Goal: Check status: Check status

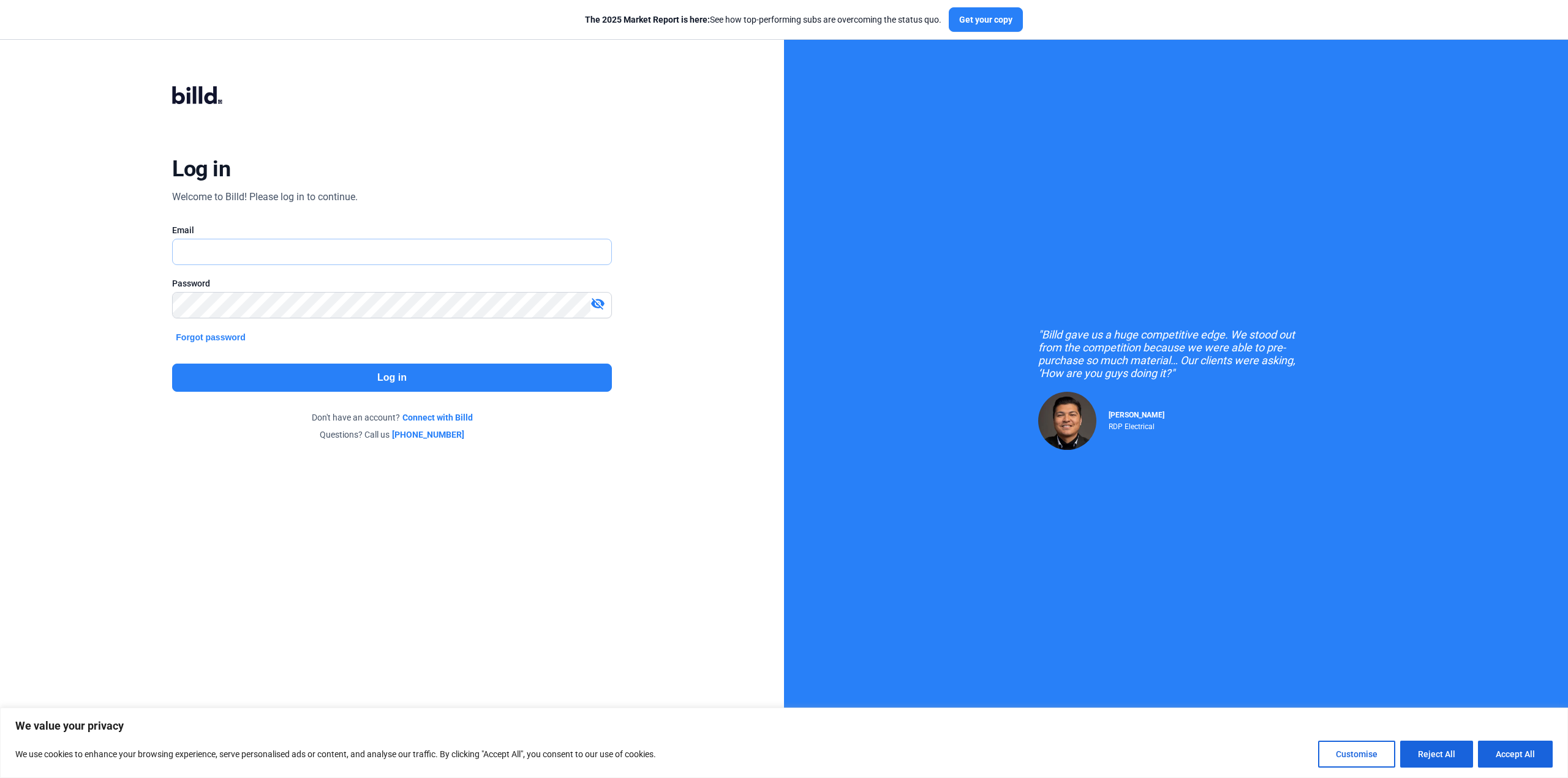
type input "[PERSON_NAME][EMAIL_ADDRESS][DOMAIN_NAME]"
click at [401, 375] on button "Log in" at bounding box center [391, 377] width 439 height 28
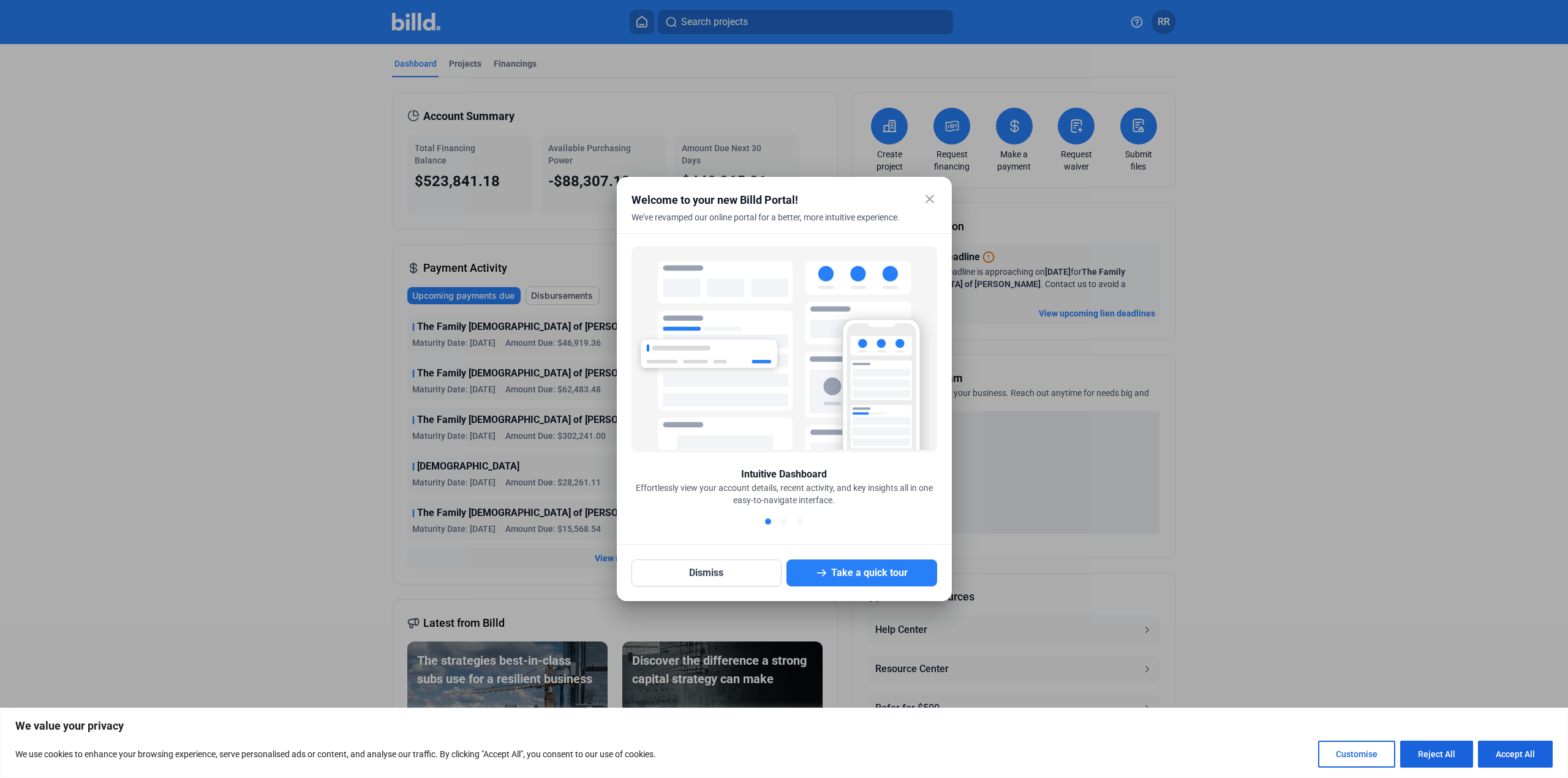
click at [929, 202] on mat-icon "close" at bounding box center [929, 198] width 15 height 15
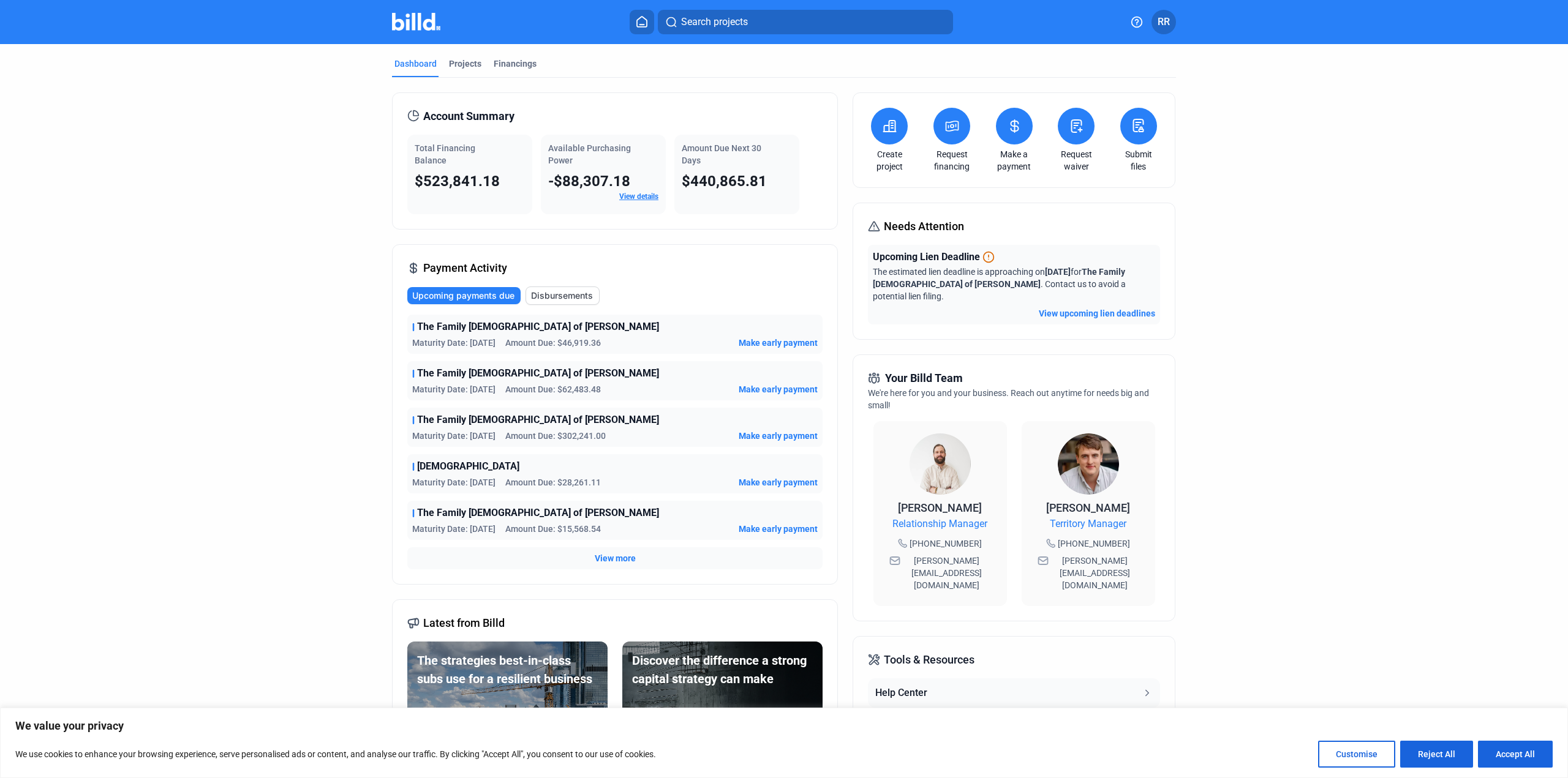
click at [1101, 307] on button "View upcoming lien deadlines" at bounding box center [1097, 313] width 116 height 12
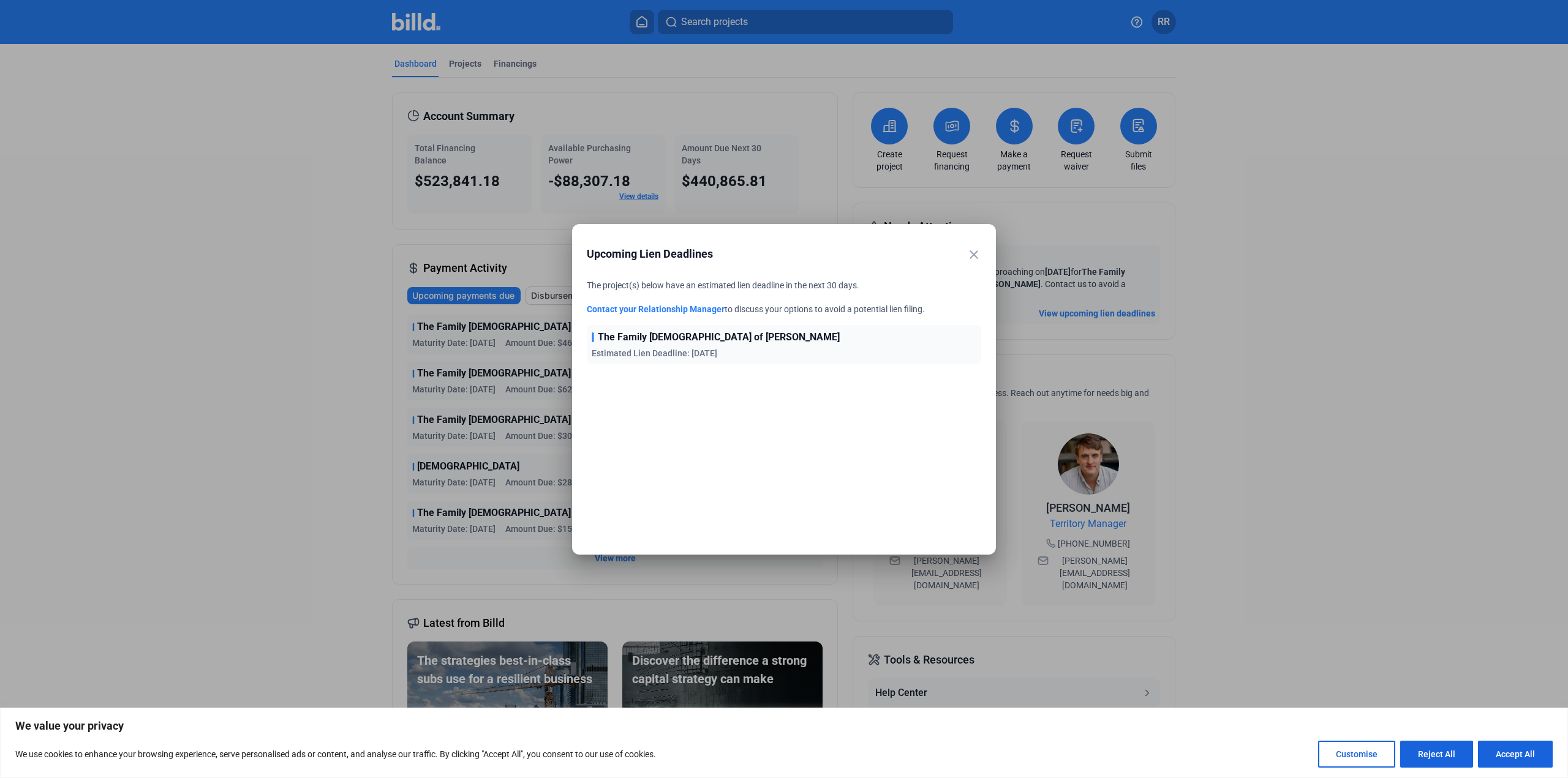
click at [976, 252] on mat-icon "close" at bounding box center [974, 254] width 15 height 15
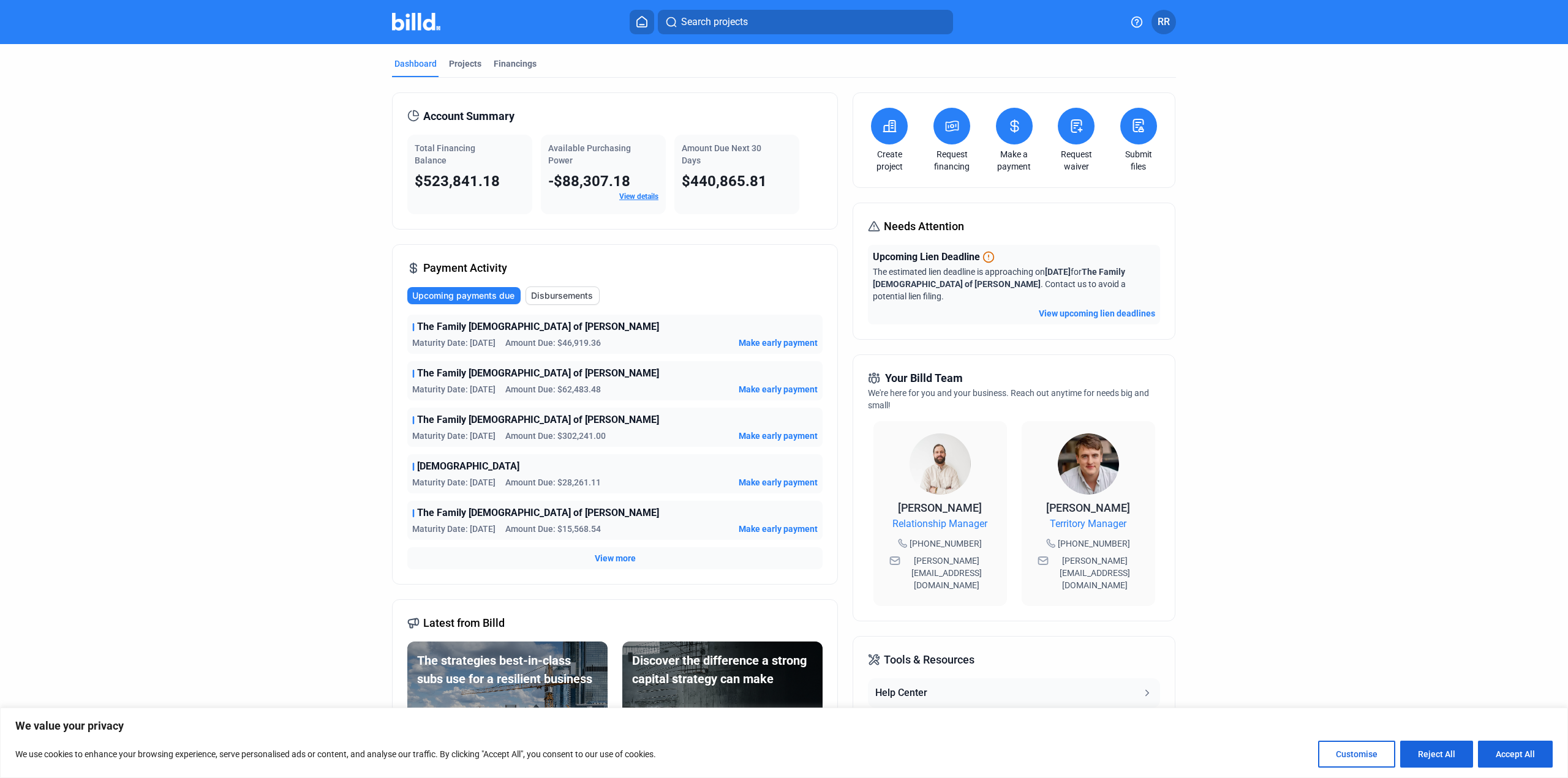
click at [983, 255] on icon at bounding box center [988, 257] width 12 height 12
click at [1079, 307] on button "View upcoming lien deadlines" at bounding box center [1097, 313] width 116 height 12
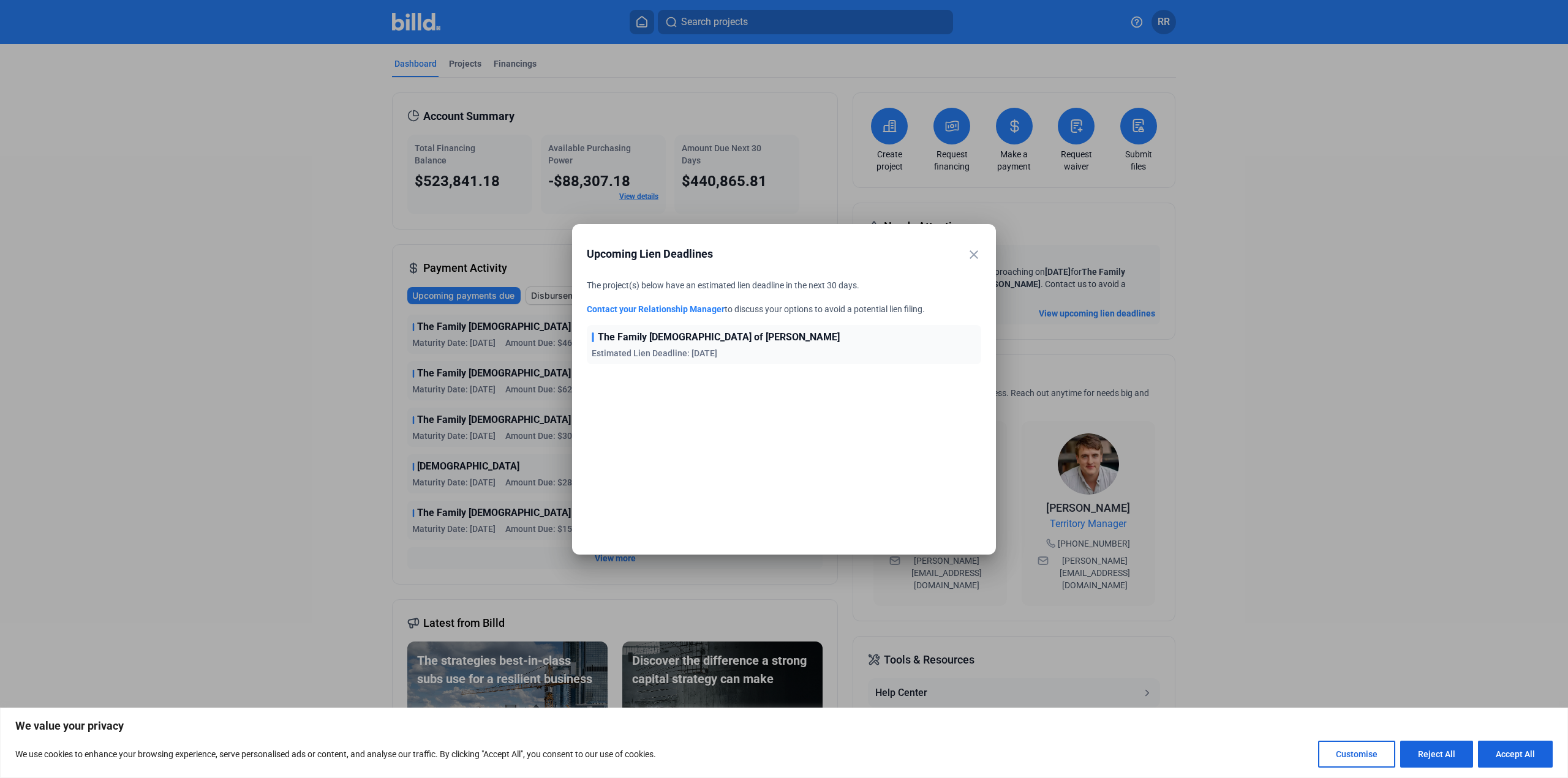
click at [971, 255] on mat-icon "close" at bounding box center [974, 254] width 15 height 15
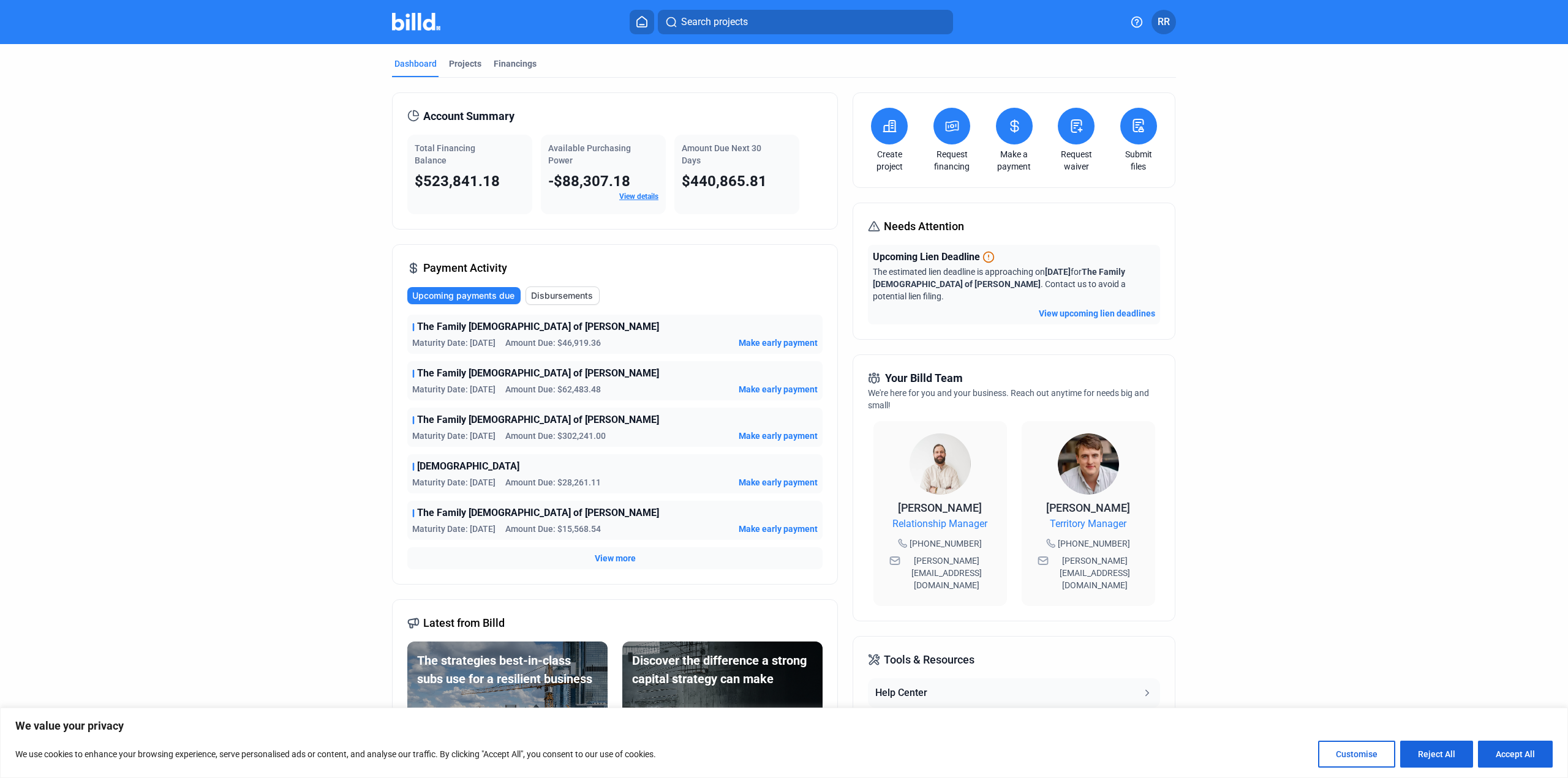
click at [647, 432] on div "Maturity Date: [DATE] Amount Due: $302,241.00 Make early payment" at bounding box center [615, 435] width 405 height 12
